Goal: Information Seeking & Learning: Learn about a topic

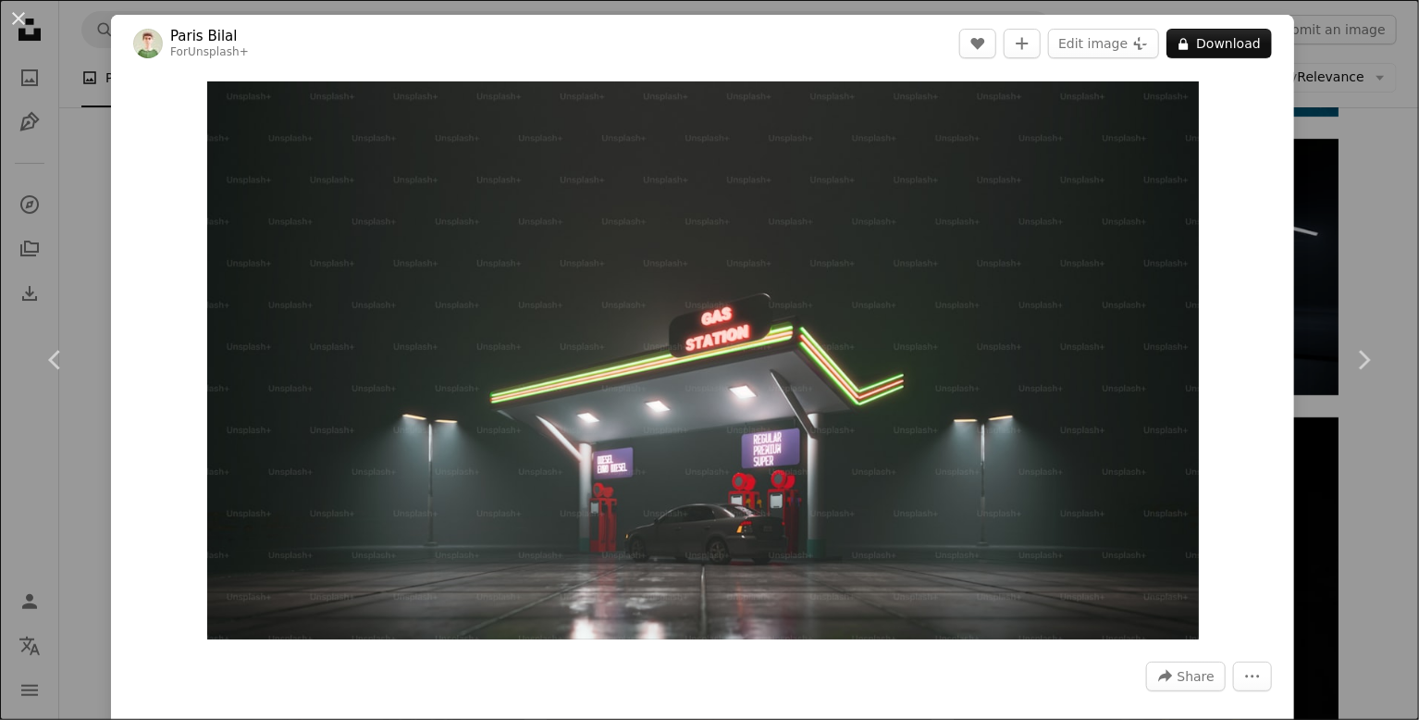
scroll to position [93, 0]
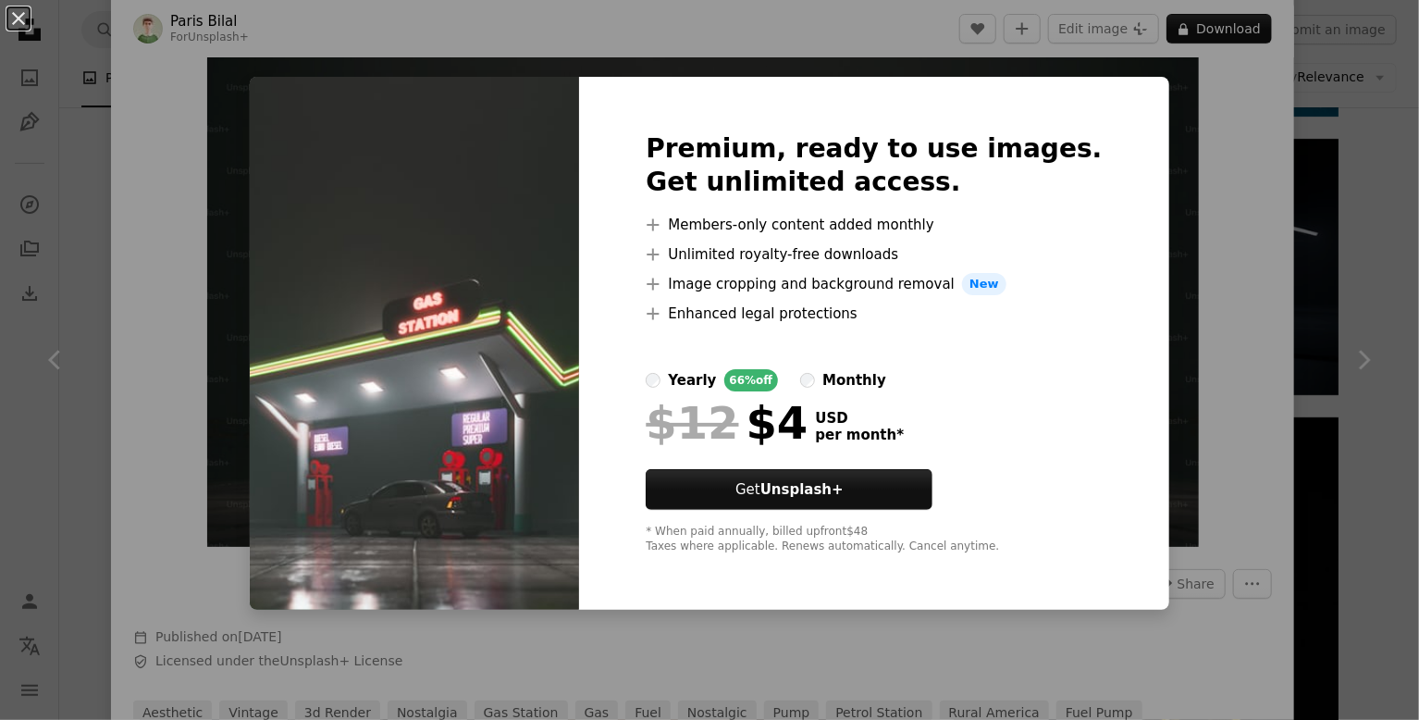
click at [1217, 339] on div "An X shape Premium, ready to use images. Get unlimited access. A plus sign Memb…" at bounding box center [709, 360] width 1419 height 720
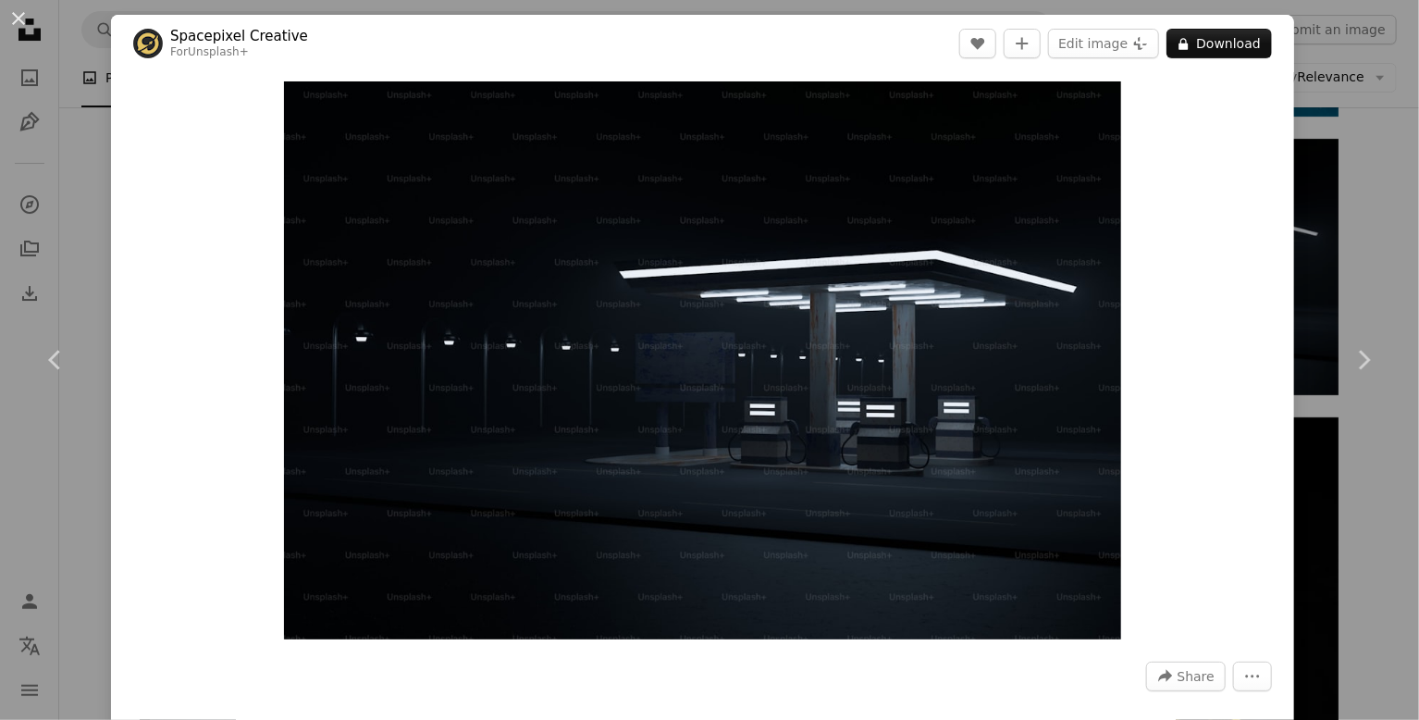
click at [1368, 196] on div "An X shape Chevron left Chevron right Spacepixel Creative For Unsplash+ A heart…" at bounding box center [709, 360] width 1419 height 720
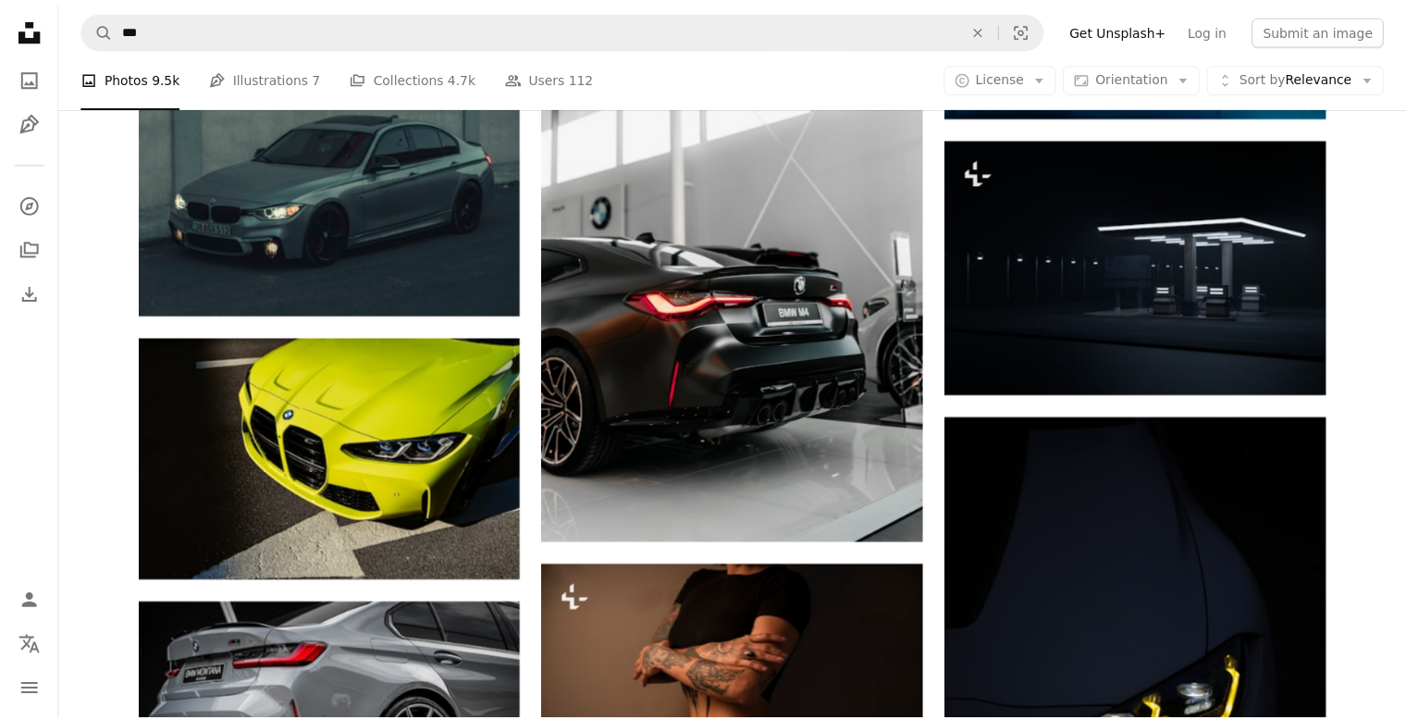
scroll to position [17457, 0]
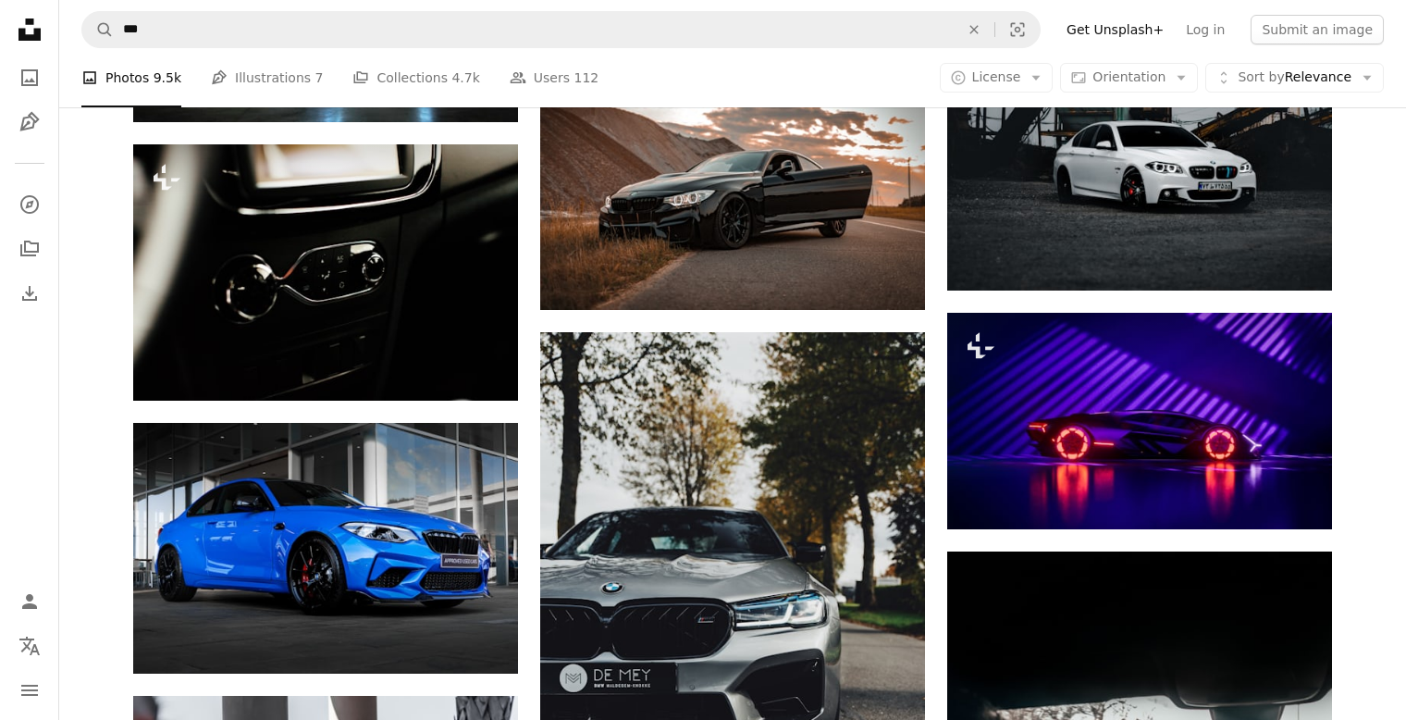
scroll to position [28836, 0]
